Goal: Task Accomplishment & Management: Manage account settings

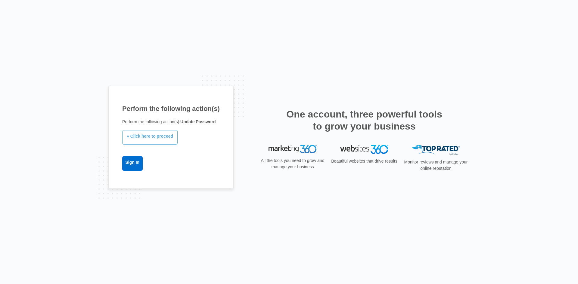
click at [160, 140] on link "» Click here to proceed" at bounding box center [149, 137] width 55 height 14
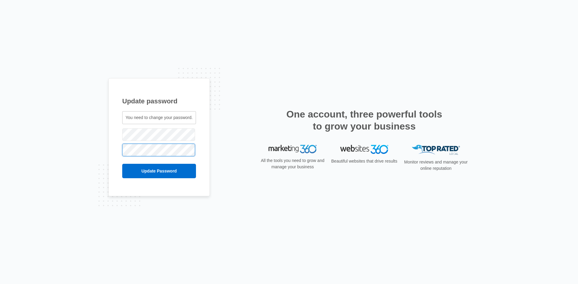
click at [122, 164] on input "Update Password" at bounding box center [159, 171] width 74 height 14
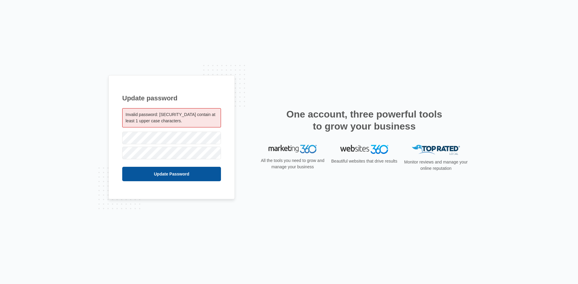
click at [144, 171] on input "Update Password" at bounding box center [171, 174] width 99 height 14
click at [147, 172] on input "Update Password" at bounding box center [171, 174] width 99 height 14
click at [148, 170] on input "Update Password" at bounding box center [171, 174] width 99 height 14
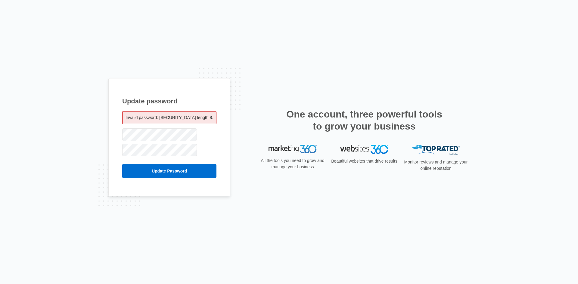
click at [143, 163] on div "Update Password" at bounding box center [169, 168] width 94 height 21
click at [145, 168] on input "Update Password" at bounding box center [169, 171] width 94 height 14
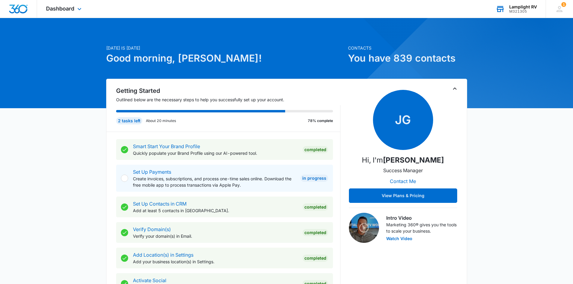
click at [521, 15] on div "Lamplight RV M321305 Your Accounts View All" at bounding box center [516, 9] width 59 height 18
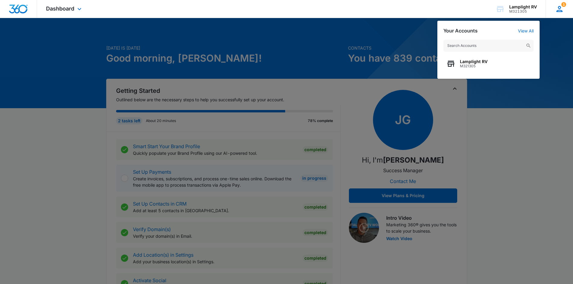
click at [559, 11] on icon at bounding box center [560, 9] width 6 height 6
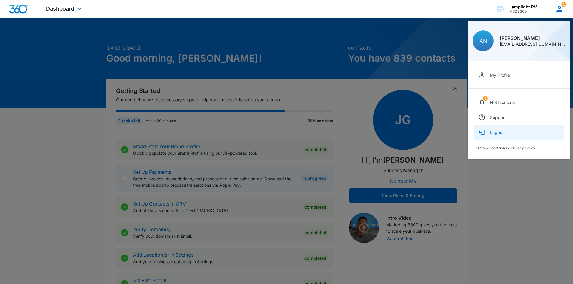
click at [506, 137] on button "Logout" at bounding box center [519, 132] width 90 height 15
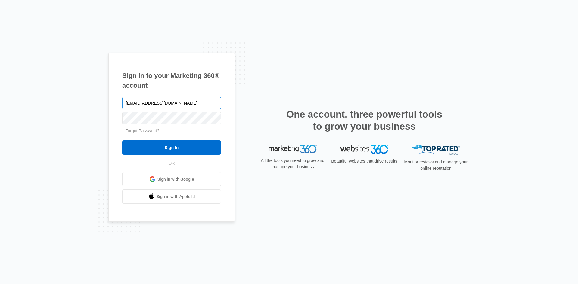
click at [203, 102] on input "[EMAIL_ADDRESS][DOMAIN_NAME]" at bounding box center [171, 103] width 99 height 13
drag, startPoint x: 177, startPoint y: 105, endPoint x: 94, endPoint y: 95, distance: 83.4
click at [94, 95] on div "Sign in to your Marketing 360® account [EMAIL_ADDRESS][DOMAIN_NAME] Forgot Pass…" at bounding box center [289, 142] width 578 height 284
paste input "[PERSON_NAME]"
type input "[PERSON_NAME][EMAIL_ADDRESS][DOMAIN_NAME]"
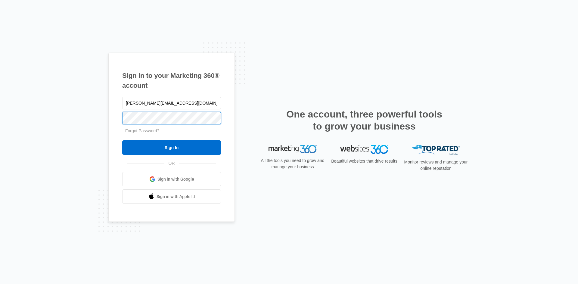
click at [122, 141] on input "Sign In" at bounding box center [171, 148] width 99 height 14
